Goal: Find specific page/section: Find specific page/section

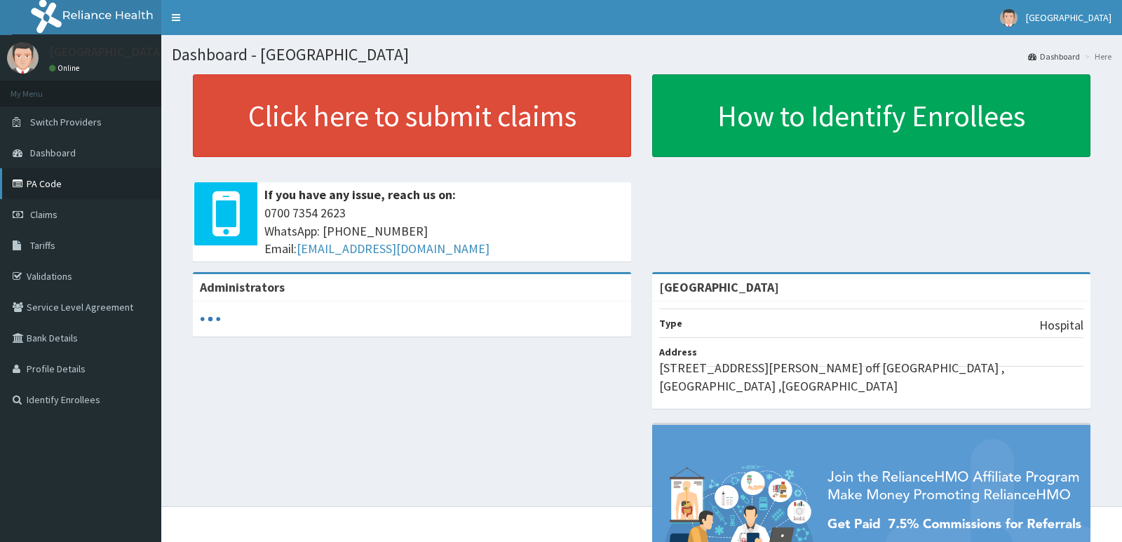
click at [46, 191] on link "PA Code" at bounding box center [80, 183] width 161 height 31
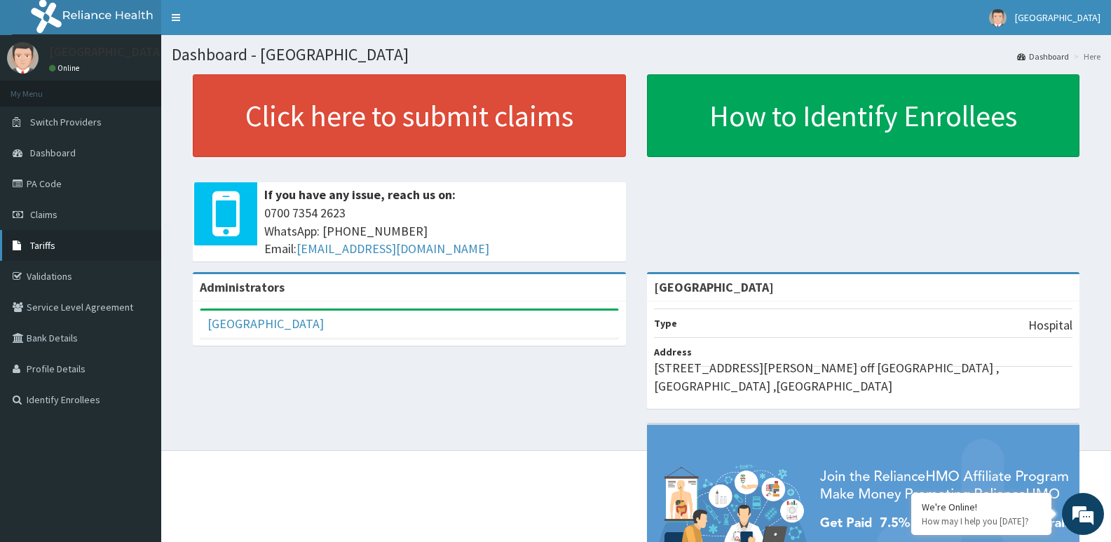
click at [53, 247] on span "Tariffs" at bounding box center [42, 245] width 25 height 13
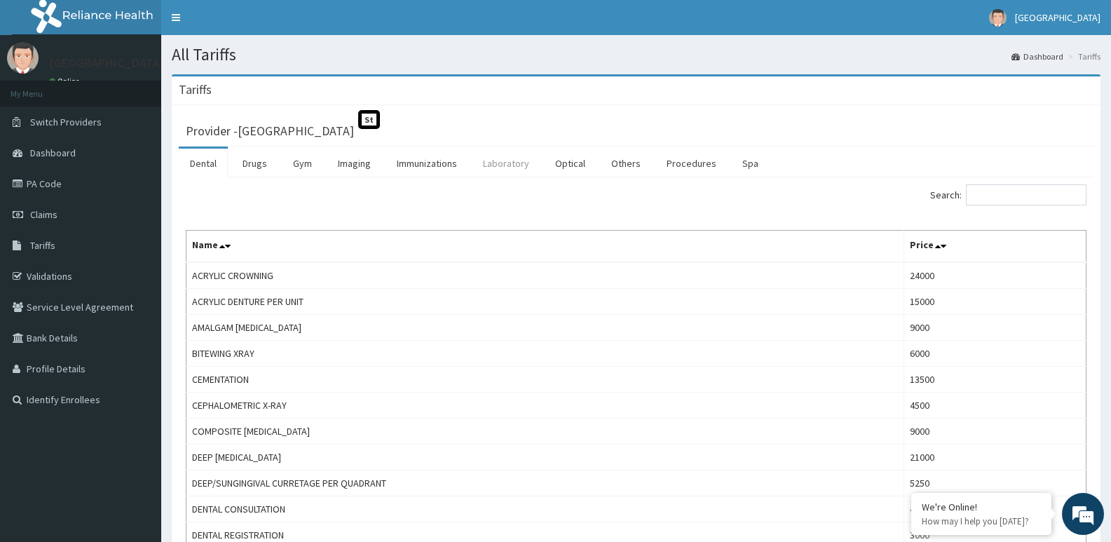
click at [513, 159] on link "Laboratory" at bounding box center [506, 163] width 69 height 29
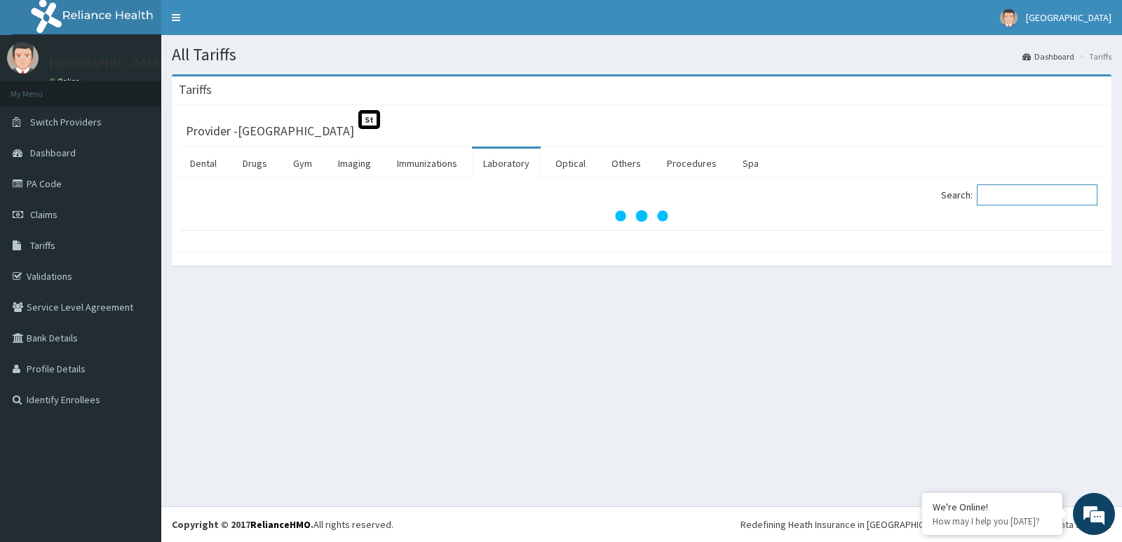
click at [1017, 201] on input "Search:" at bounding box center [1037, 194] width 121 height 21
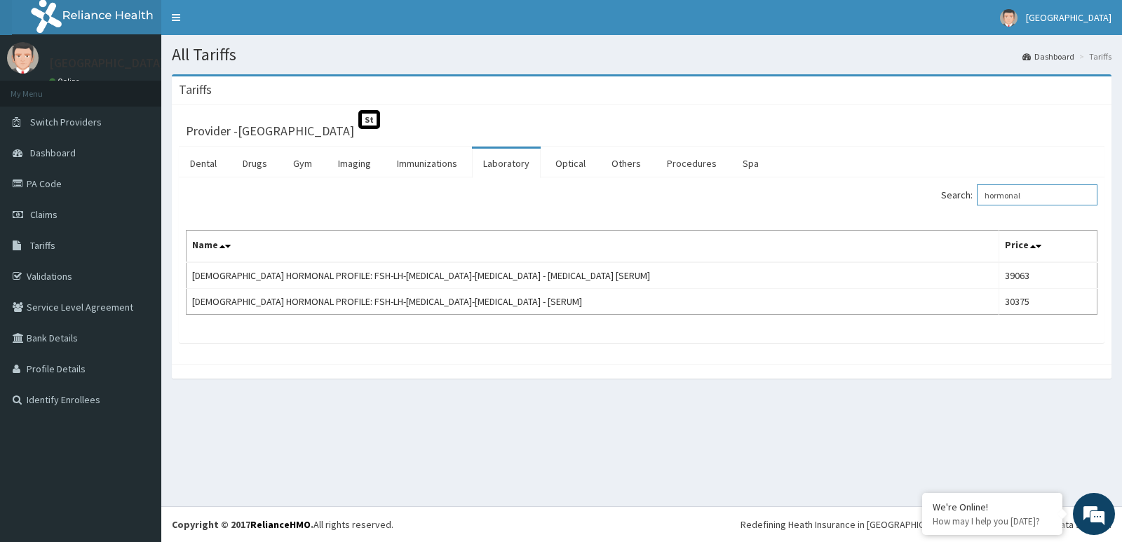
type input "hormonal"
click at [49, 272] on link "Validations" at bounding box center [80, 276] width 161 height 31
